Goal: Information Seeking & Learning: Learn about a topic

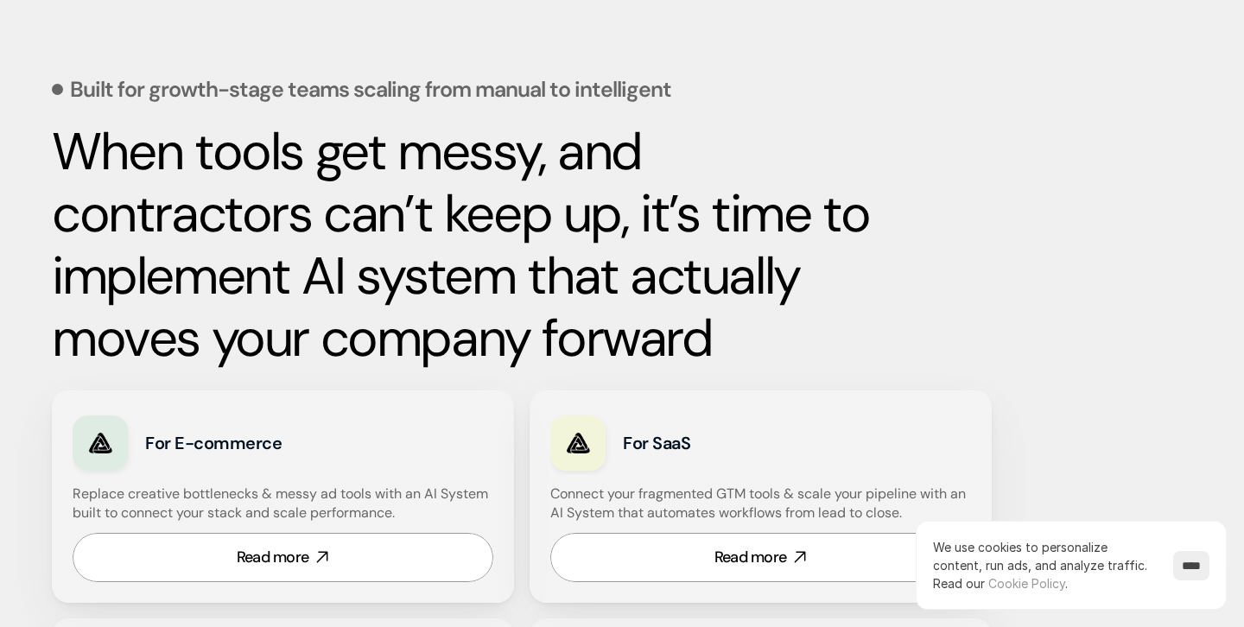
scroll to position [729, 0]
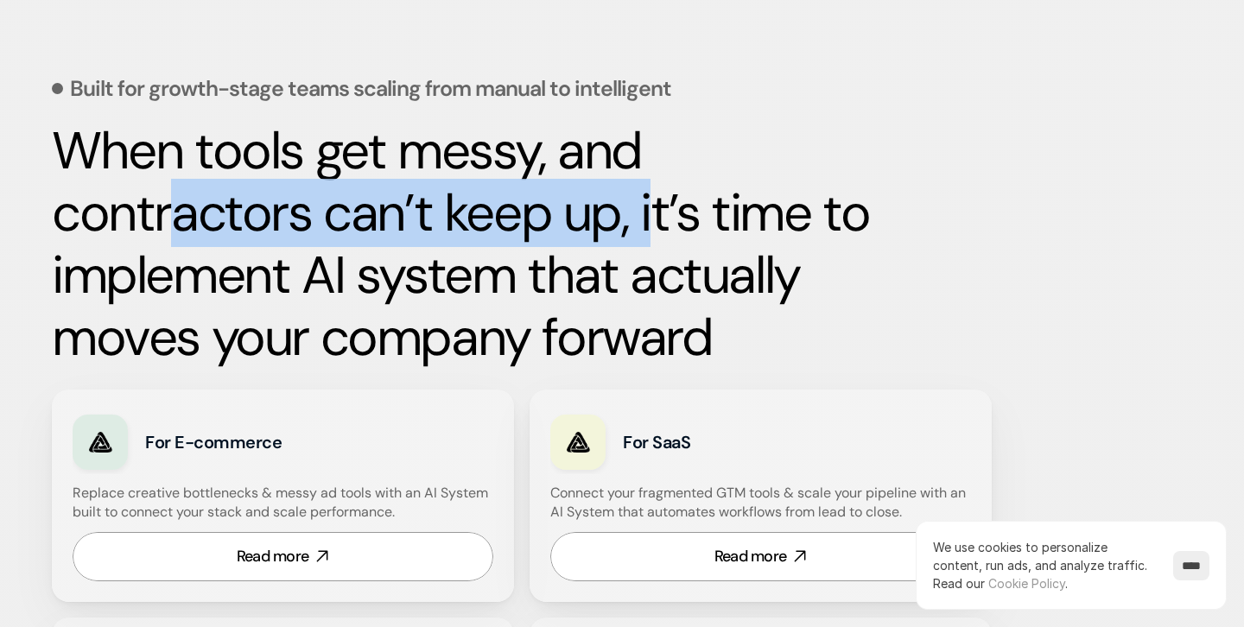
drag, startPoint x: 163, startPoint y: 223, endPoint x: 644, endPoint y: 227, distance: 481.2
click at [644, 227] on strong "When tools get messy, and contractors can’t keep up, it’s time to implement AI …" at bounding box center [466, 244] width 829 height 255
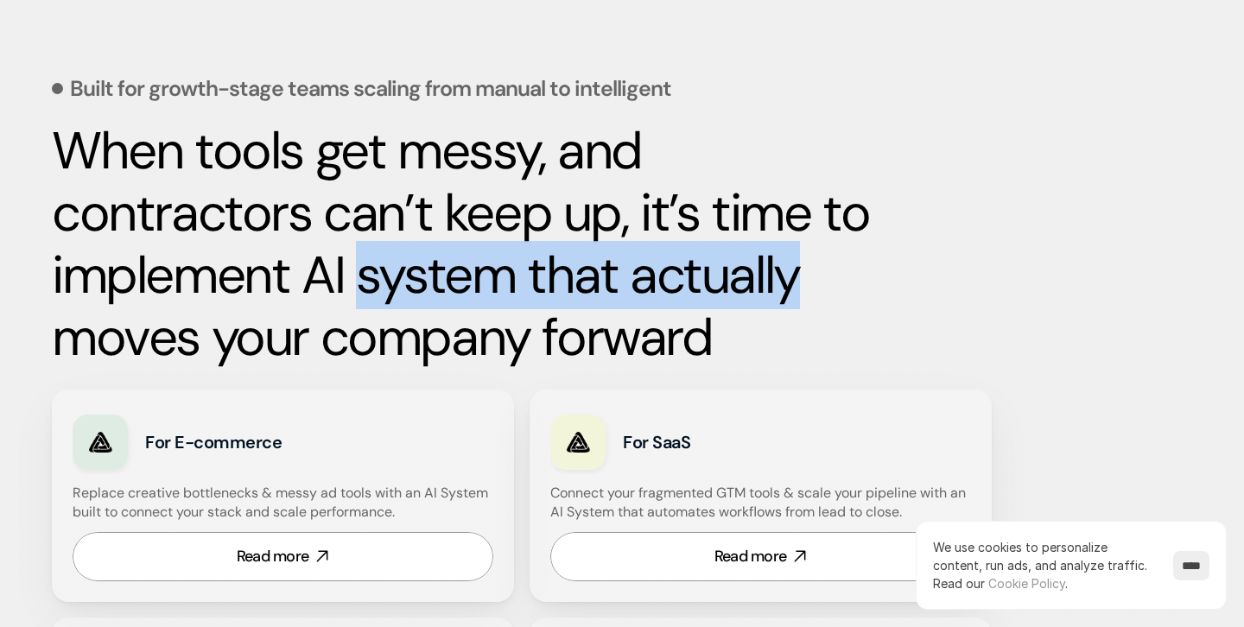
drag, startPoint x: 353, startPoint y: 276, endPoint x: 788, endPoint y: 277, distance: 434.5
click at [789, 278] on strong "When tools get messy, and contractors can’t keep up, it’s time to implement AI …" at bounding box center [466, 244] width 829 height 255
click at [568, 263] on strong "When tools get messy, and contractors can’t keep up, it’s time to implement AI …" at bounding box center [466, 244] width 829 height 255
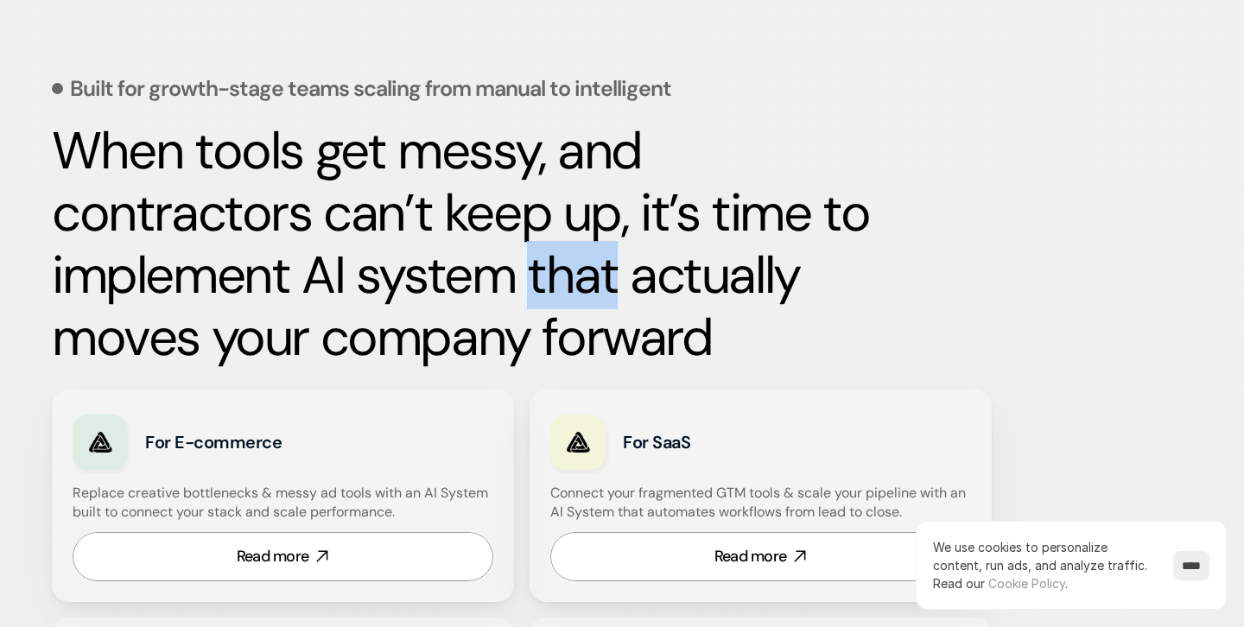
click at [568, 263] on strong "When tools get messy, and contractors can’t keep up, it’s time to implement AI …" at bounding box center [466, 244] width 829 height 255
click at [568, 291] on strong "When tools get messy, and contractors can’t keep up, it’s time to implement AI …" at bounding box center [466, 244] width 829 height 255
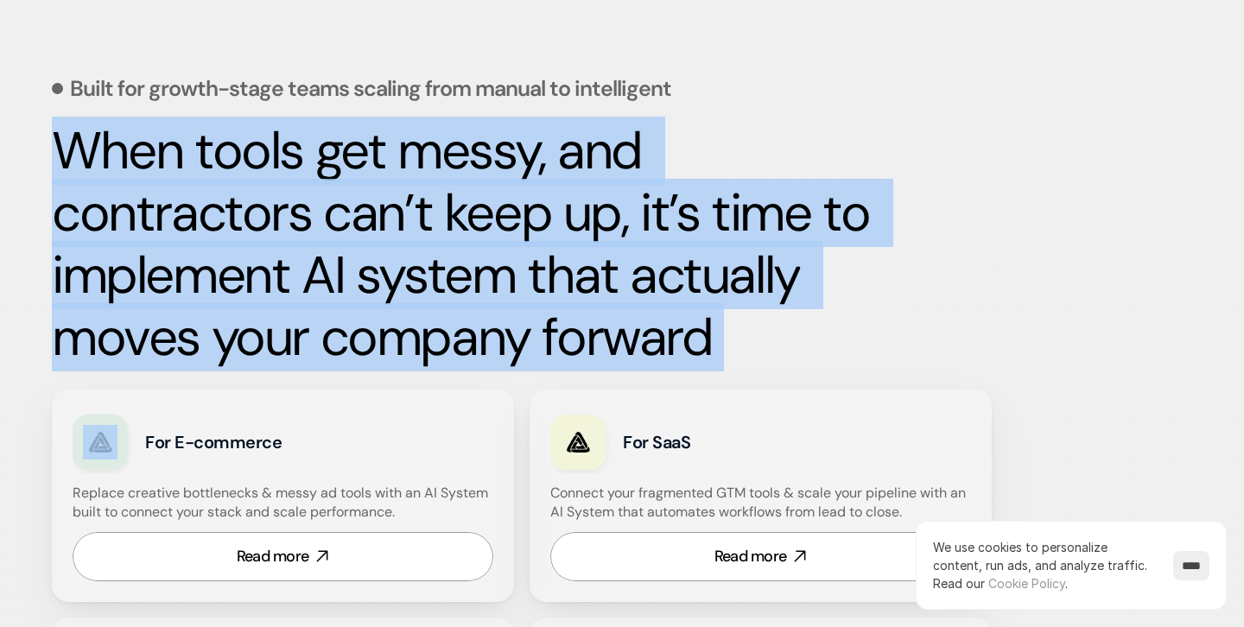
click at [568, 291] on strong "When tools get messy, and contractors can’t keep up, it’s time to implement AI …" at bounding box center [466, 244] width 829 height 255
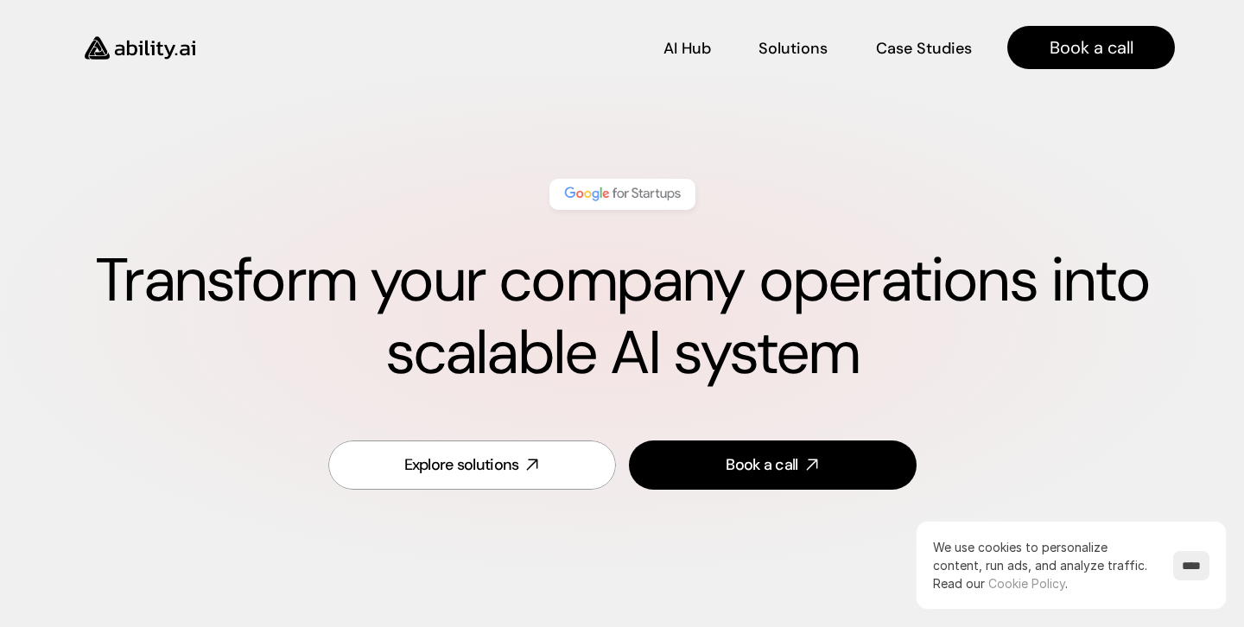
scroll to position [0, 0]
click at [681, 43] on p "AI Hub" at bounding box center [687, 46] width 47 height 22
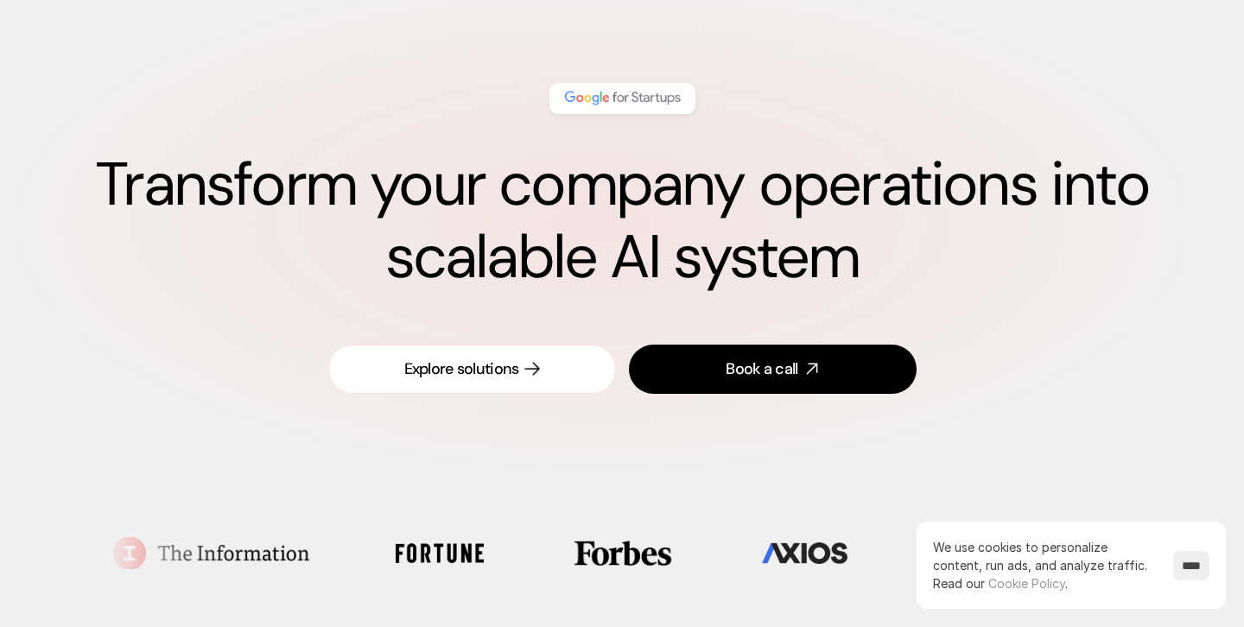
click at [555, 364] on link "Explore solutions" at bounding box center [472, 369] width 288 height 49
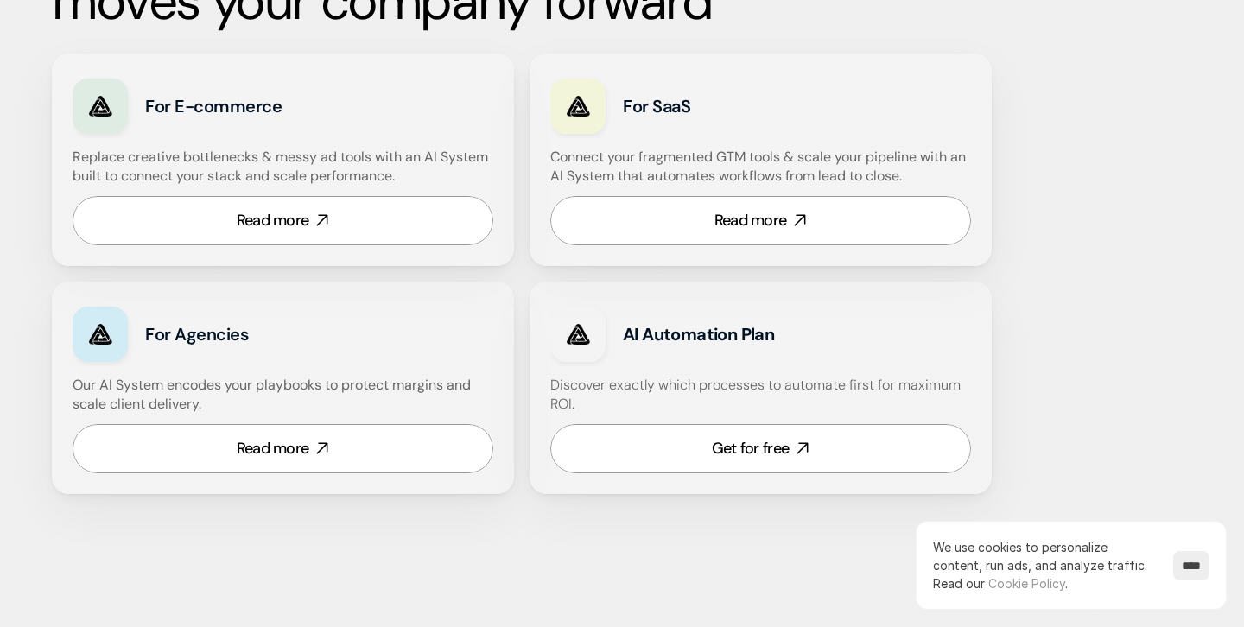
scroll to position [1066, 0]
click at [352, 232] on link "Read more" at bounding box center [283, 219] width 421 height 49
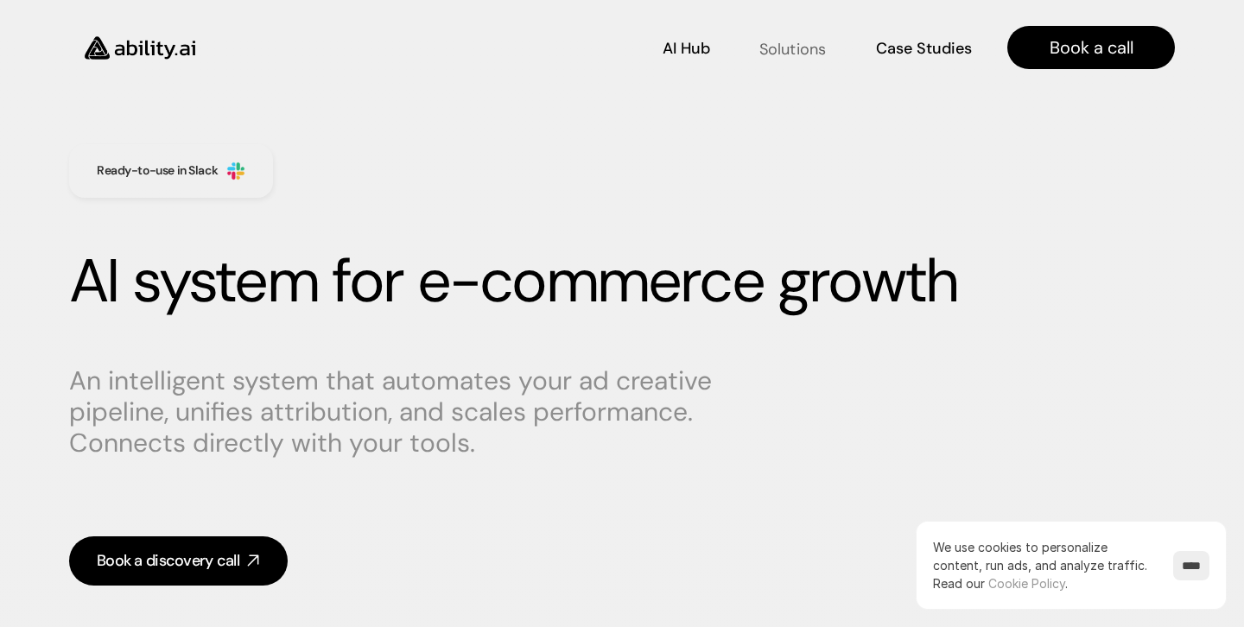
click at [775, 49] on p "Solutions" at bounding box center [792, 50] width 66 height 22
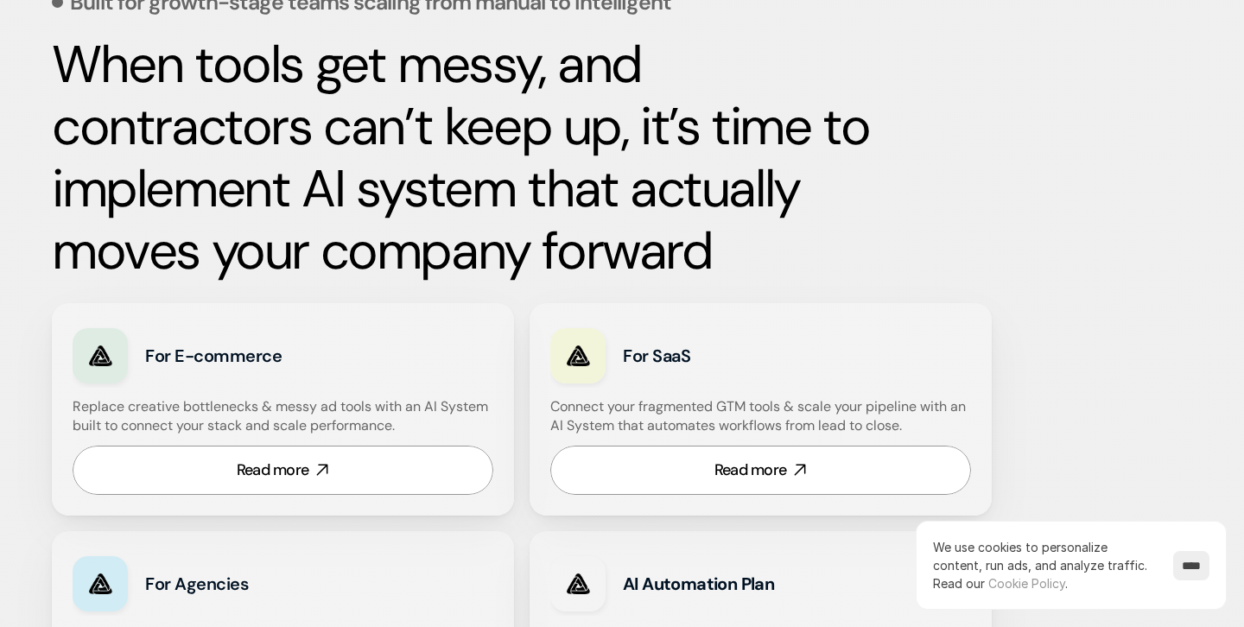
scroll to position [816, 0]
click at [783, 471] on div "Read more" at bounding box center [750, 470] width 73 height 22
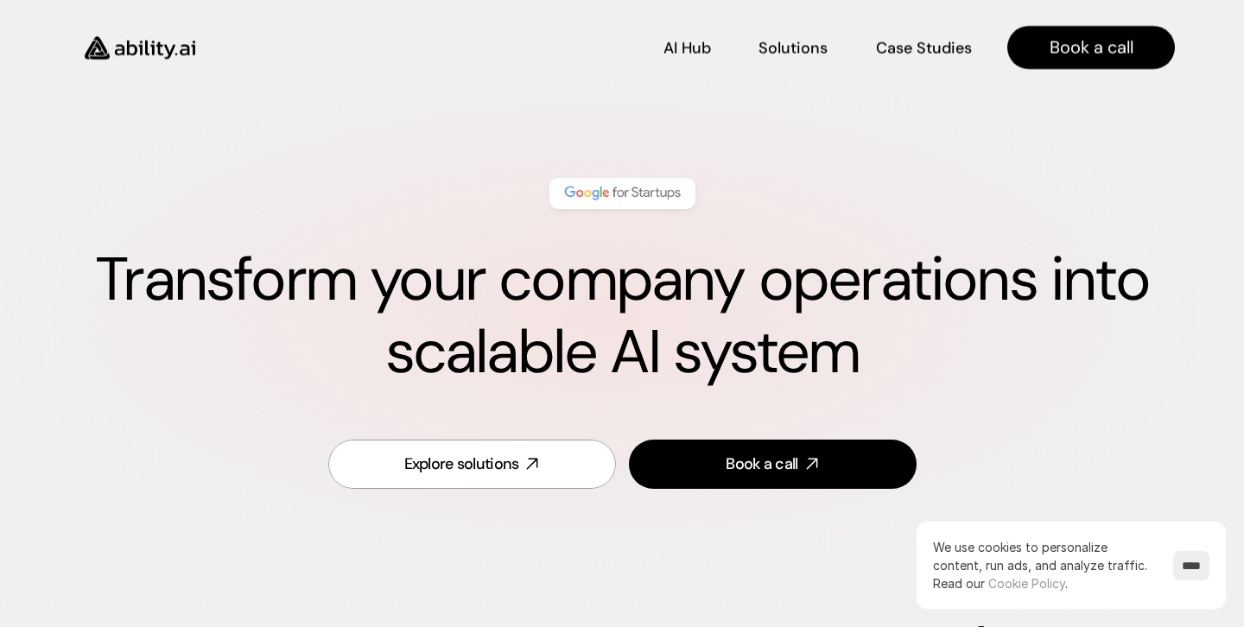
scroll to position [0, 0]
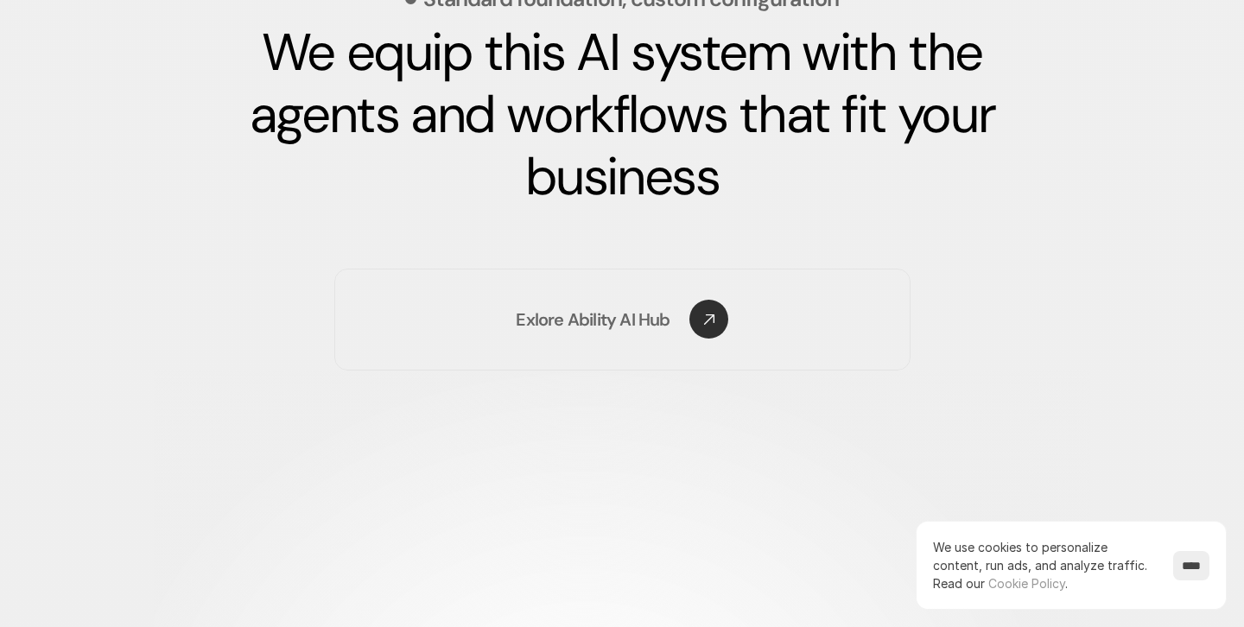
scroll to position [2592, 0]
